Goal: Task Accomplishment & Management: Use online tool/utility

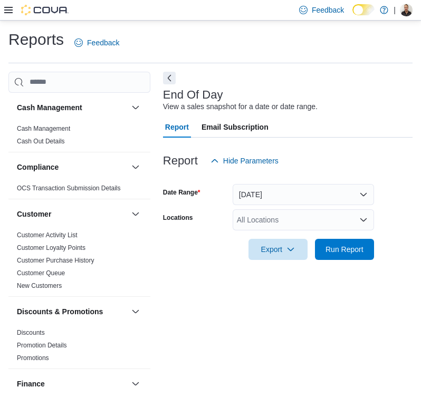
click at [261, 216] on div "All Locations" at bounding box center [302, 219] width 141 height 21
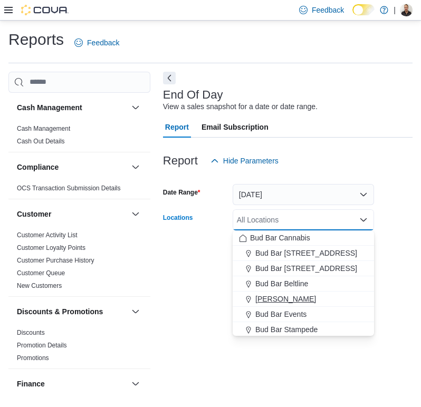
click at [308, 302] on span "[PERSON_NAME]" at bounding box center [285, 299] width 61 height 11
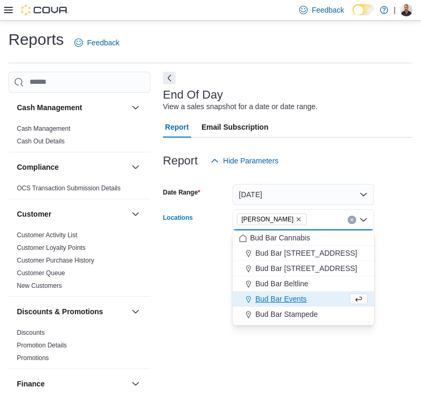
click at [207, 307] on div "End Of Day View a sales snapshot for a date or date range. Report Email Subscri…" at bounding box center [287, 235] width 249 height 326
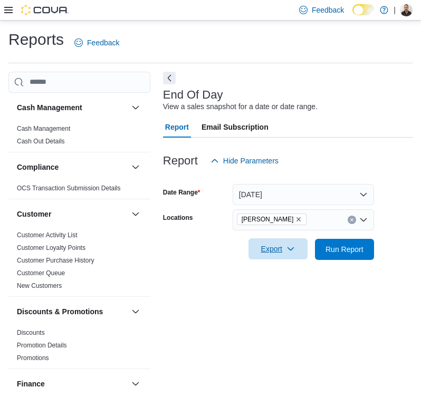
click at [272, 258] on span "Export" at bounding box center [278, 248] width 46 height 21
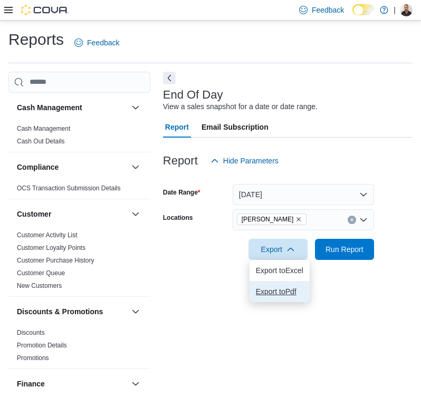
click at [275, 286] on button "Export to Pdf" at bounding box center [279, 291] width 60 height 21
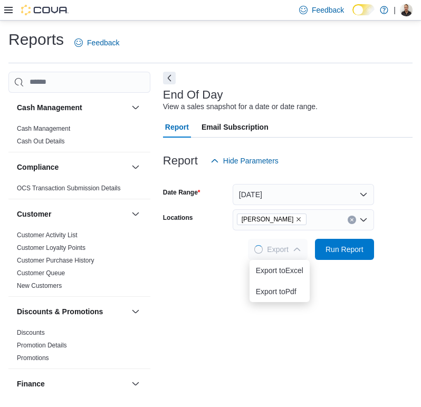
click at [217, 318] on div "End Of Day View a sales snapshot for a date or date range. Report Email Subscri…" at bounding box center [287, 235] width 249 height 326
click at [346, 257] on span "Run Report" at bounding box center [344, 248] width 46 height 21
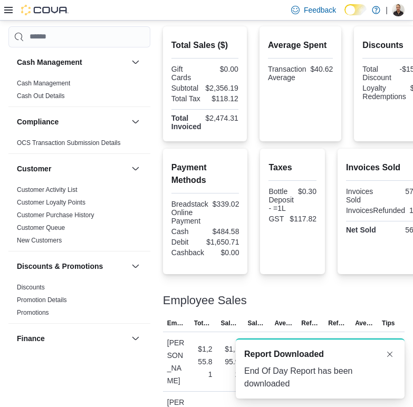
scroll to position [333, 0]
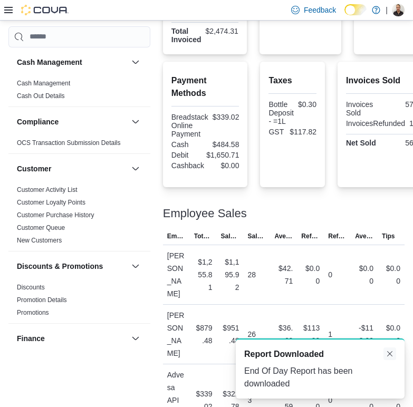
click at [390, 357] on button "Dismiss toast" at bounding box center [389, 353] width 13 height 13
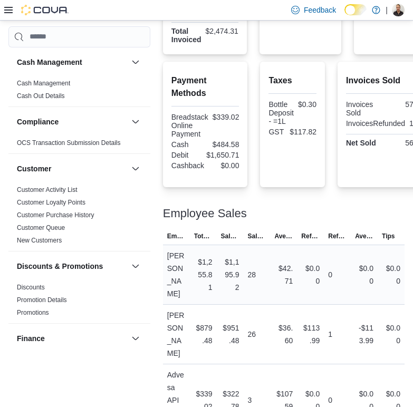
scroll to position [280, 0]
